Goal: Information Seeking & Learning: Learn about a topic

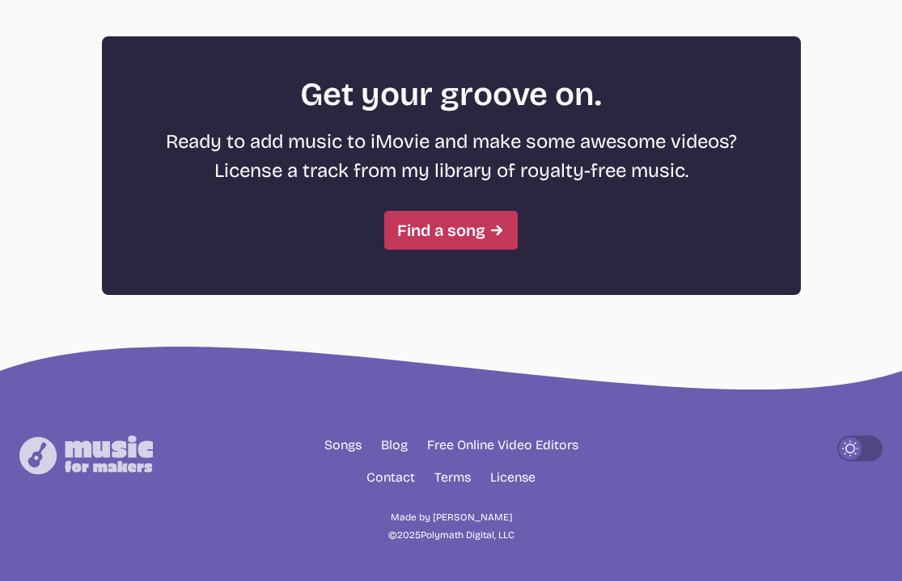
scroll to position [4487, 0]
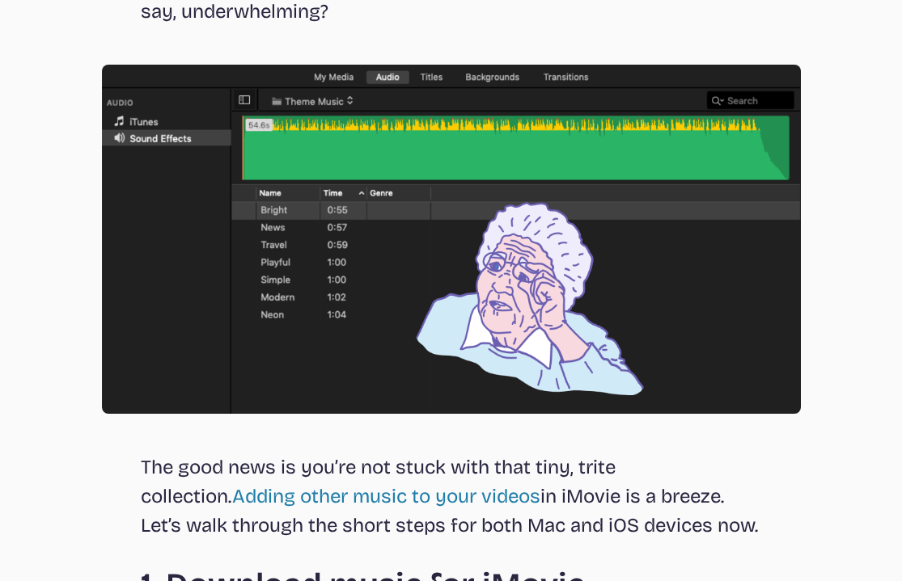
scroll to position [988, 0]
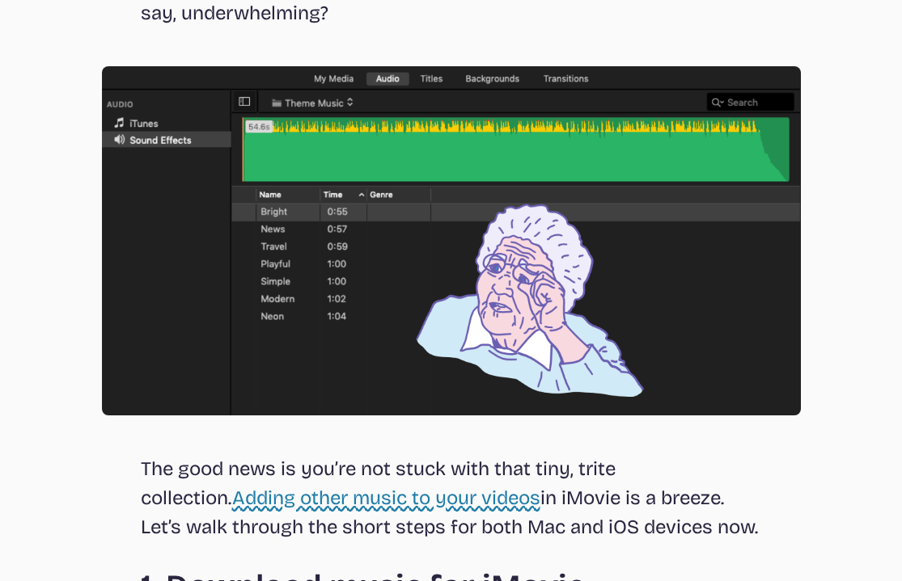
click at [320, 497] on link "Adding other music to your videos" at bounding box center [386, 498] width 308 height 23
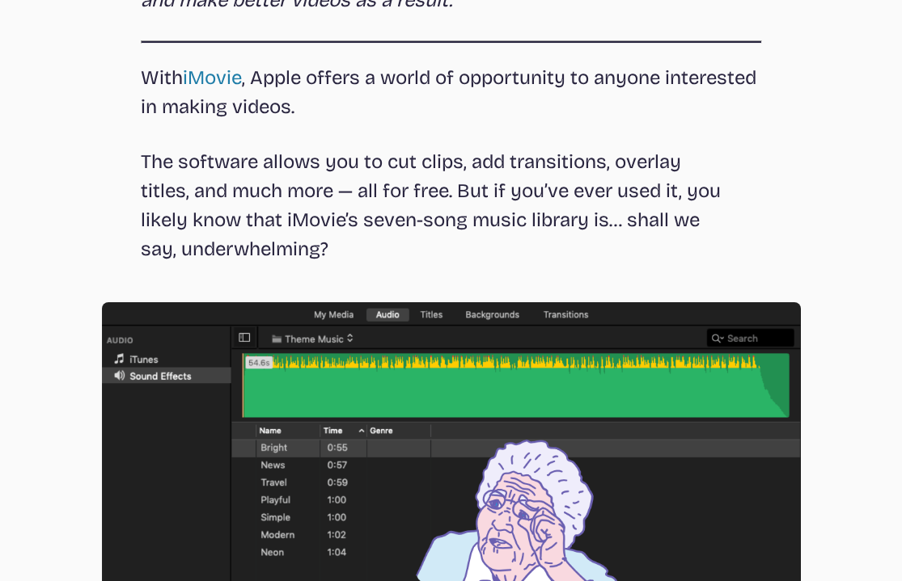
scroll to position [830, 0]
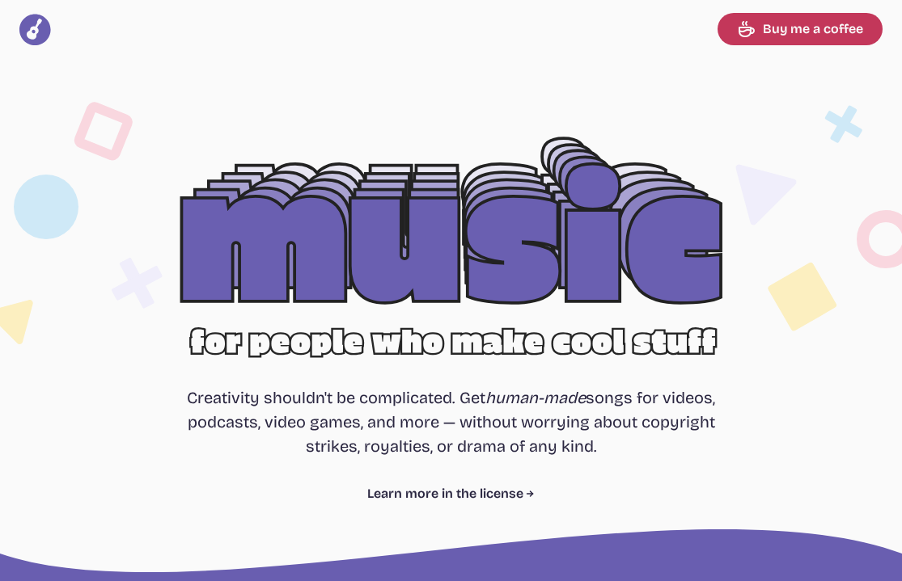
select select "most popular"
